Goal: Find specific page/section: Find specific page/section

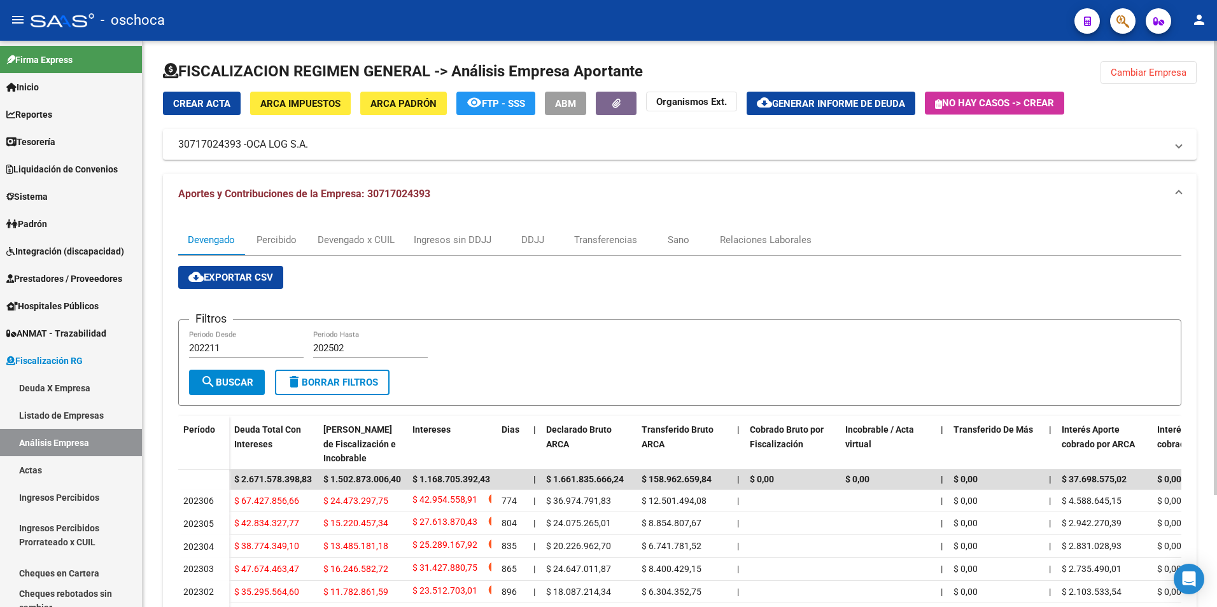
scroll to position [139, 0]
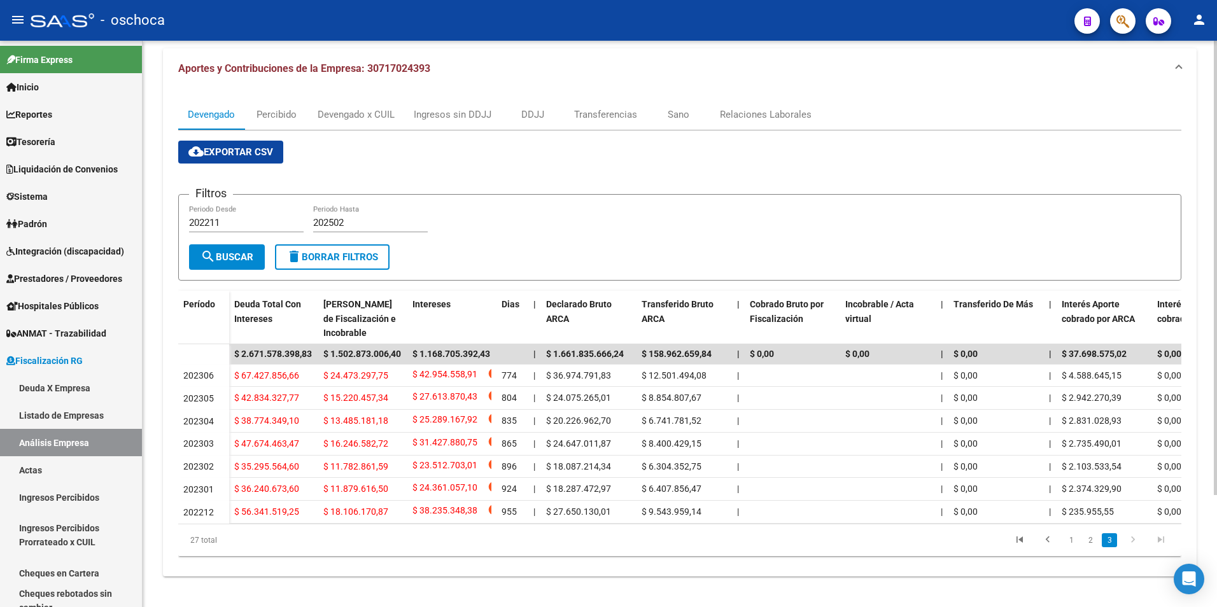
click at [1099, 547] on li "2" at bounding box center [1090, 541] width 19 height 22
click at [1093, 544] on link "2" at bounding box center [1090, 540] width 15 height 14
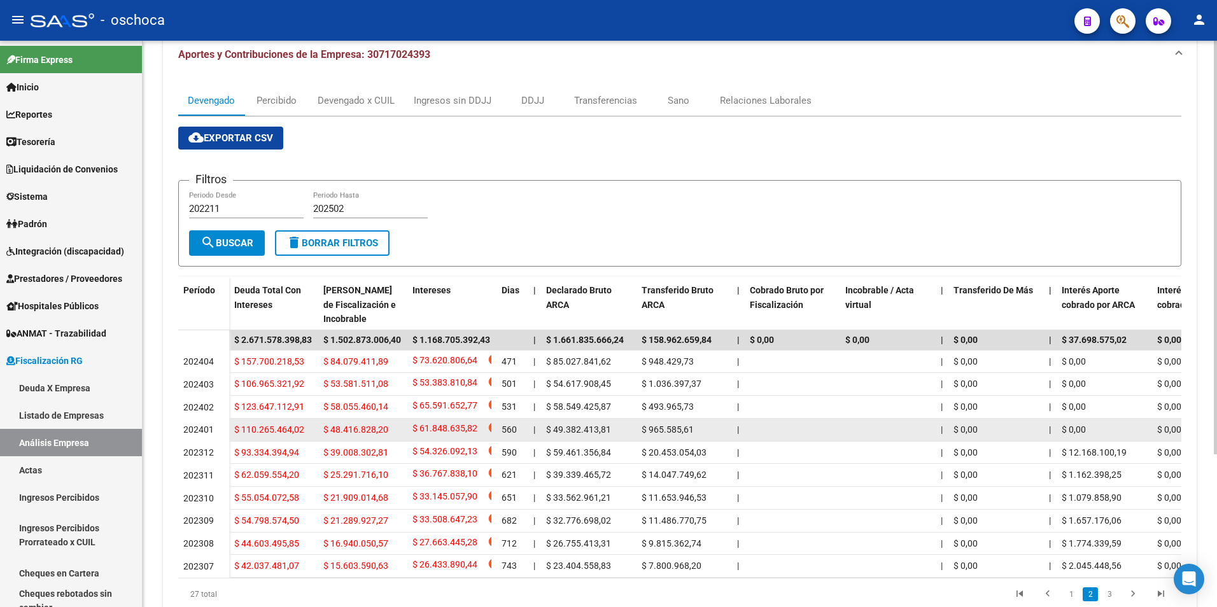
click at [189, 434] on span "202401" at bounding box center [198, 430] width 31 height 10
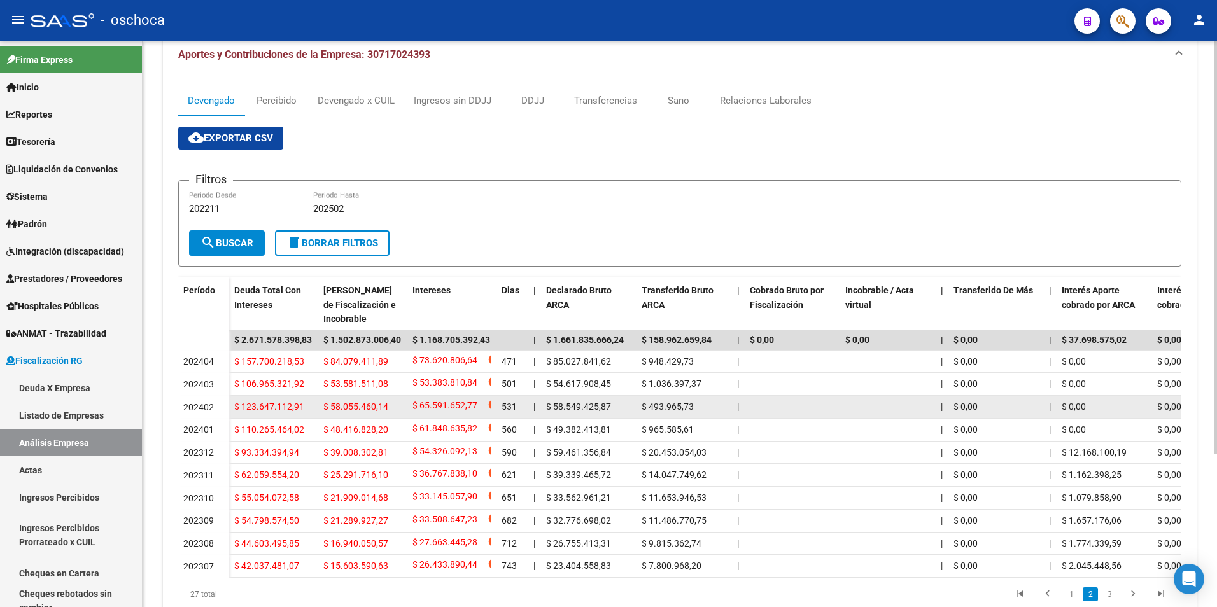
drag, startPoint x: 915, startPoint y: 426, endPoint x: 742, endPoint y: 415, distance: 172.9
click at [742, 415] on datatable-scroller "$ 2.671.578.398,83 $ 1.502.873.006,40 $ 1.168.705.392,43 | $ 1.661.835.666,24 $…" at bounding box center [679, 454] width 1003 height 248
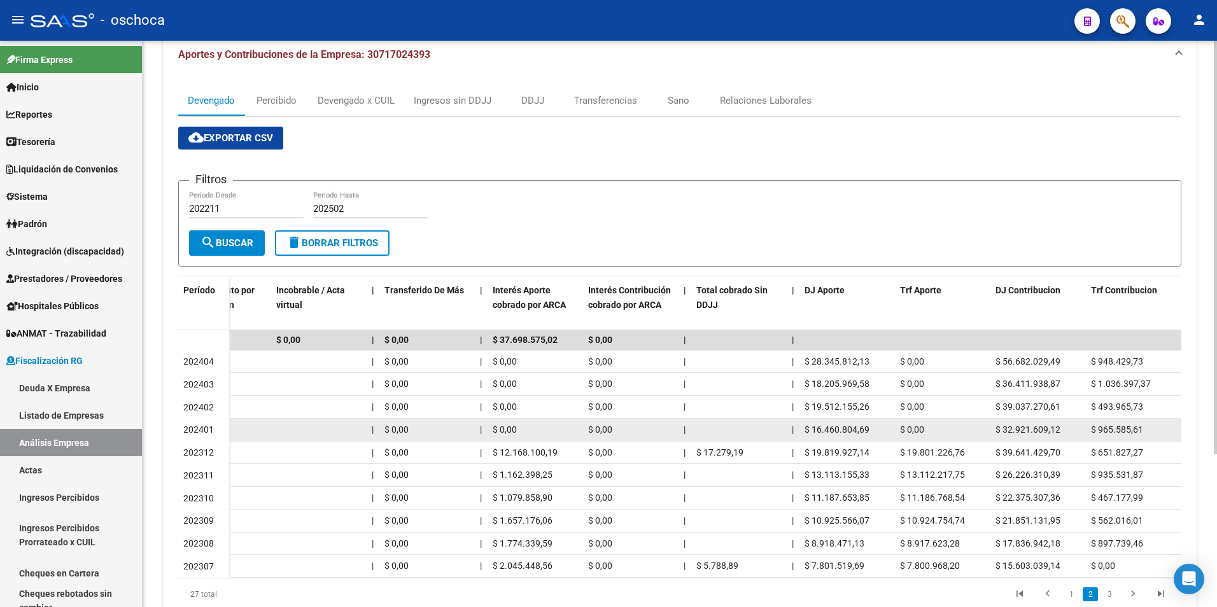
scroll to position [0, 568]
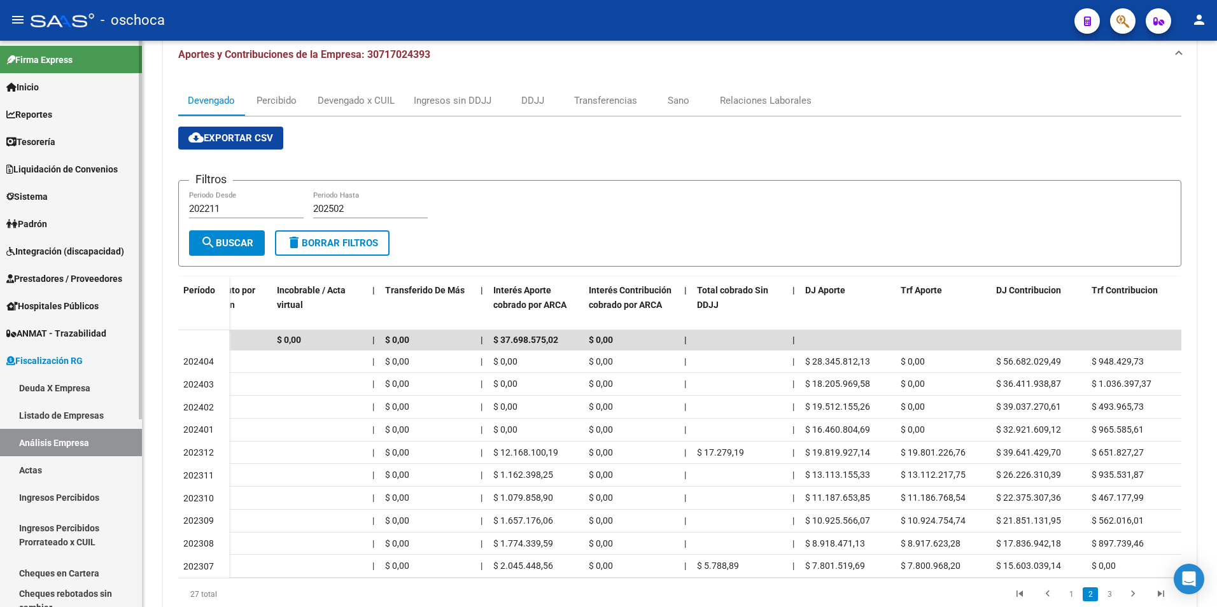
click at [78, 406] on link "Listado de Empresas" at bounding box center [71, 415] width 142 height 27
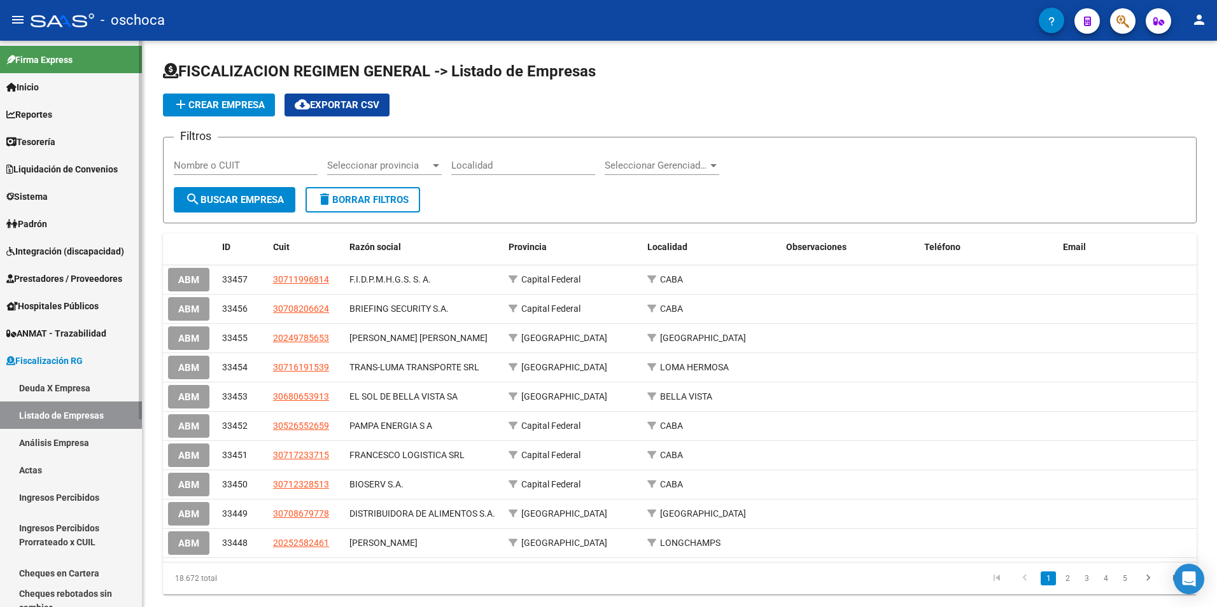
click at [50, 442] on link "Análisis Empresa" at bounding box center [71, 442] width 142 height 27
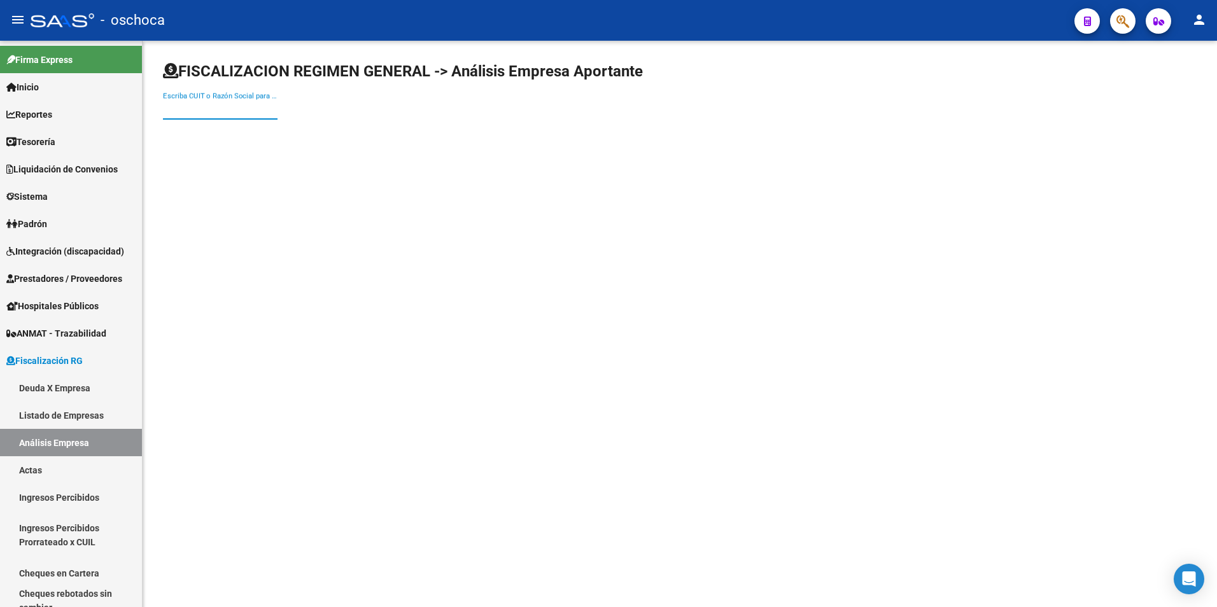
click at [218, 108] on input "Escriba CUIT o Razón Social para buscar" at bounding box center [220, 109] width 115 height 11
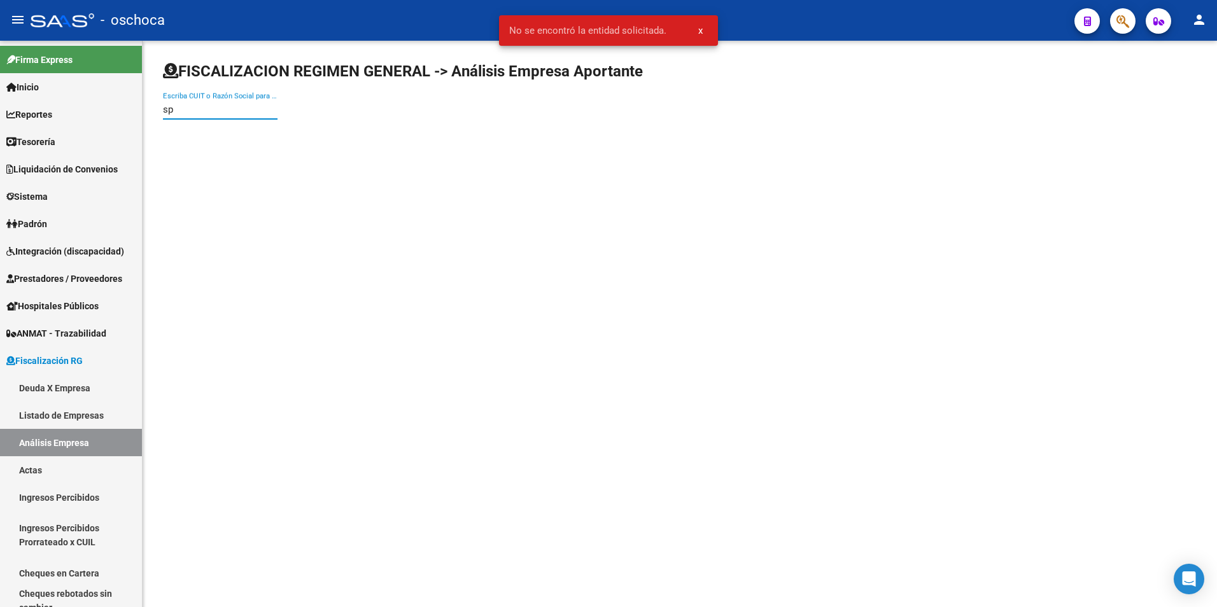
type input "s"
